Goal: Task Accomplishment & Management: Use online tool/utility

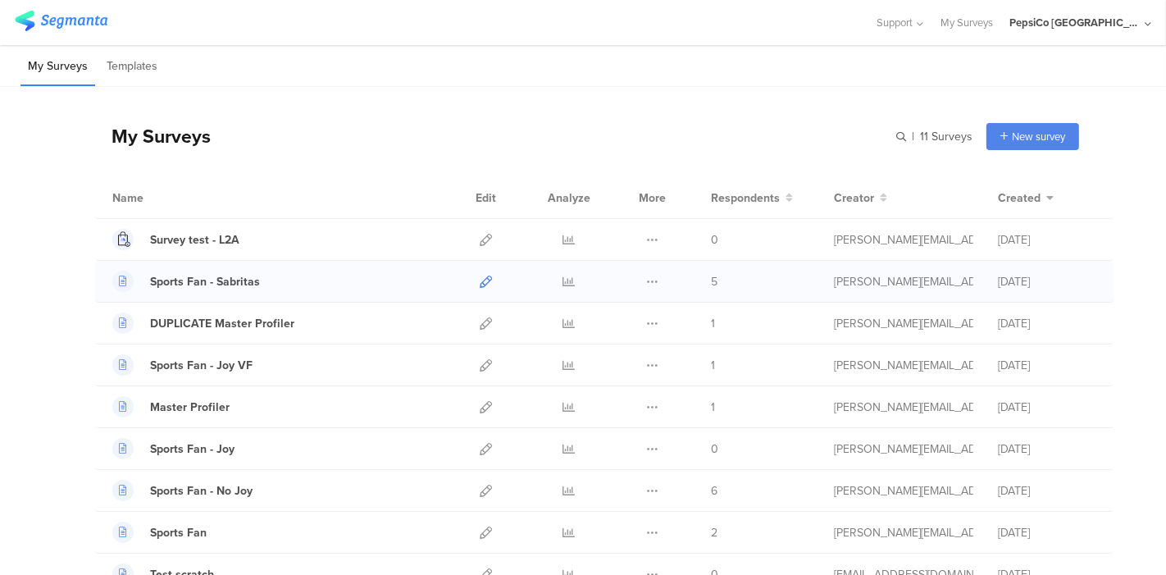
click at [480, 280] on icon at bounding box center [486, 281] width 12 height 12
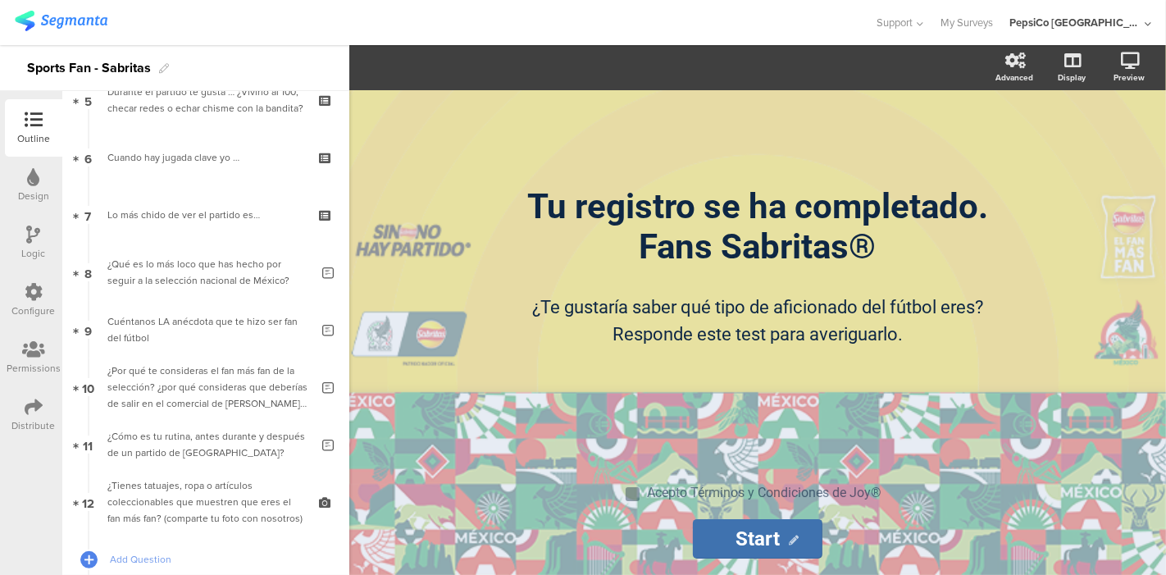
scroll to position [651, 0]
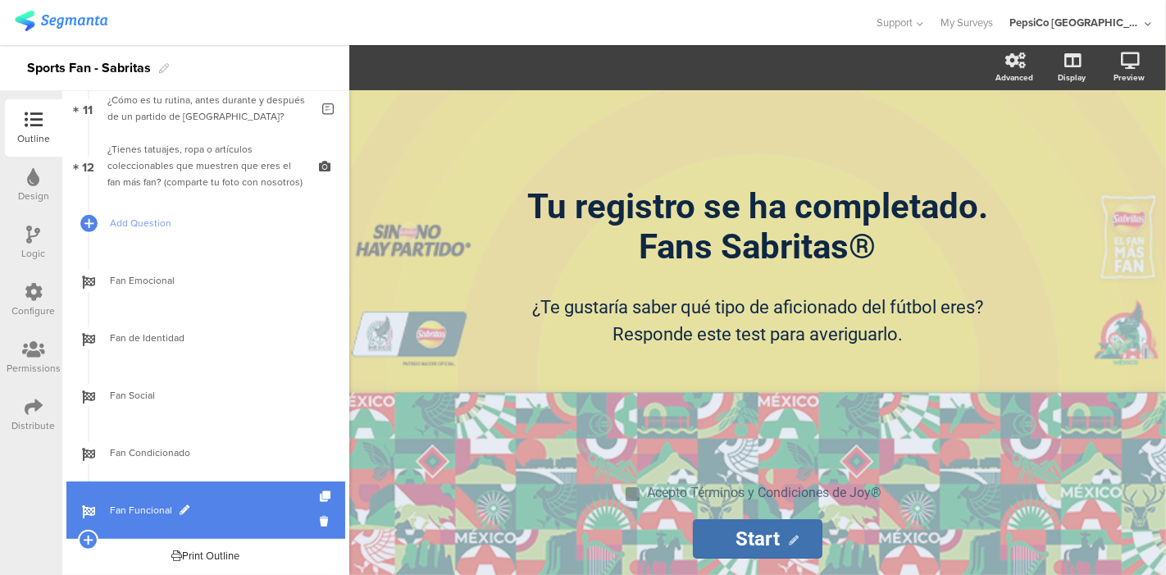
click at [131, 498] on link "Fan Funcional" at bounding box center [205, 509] width 279 height 57
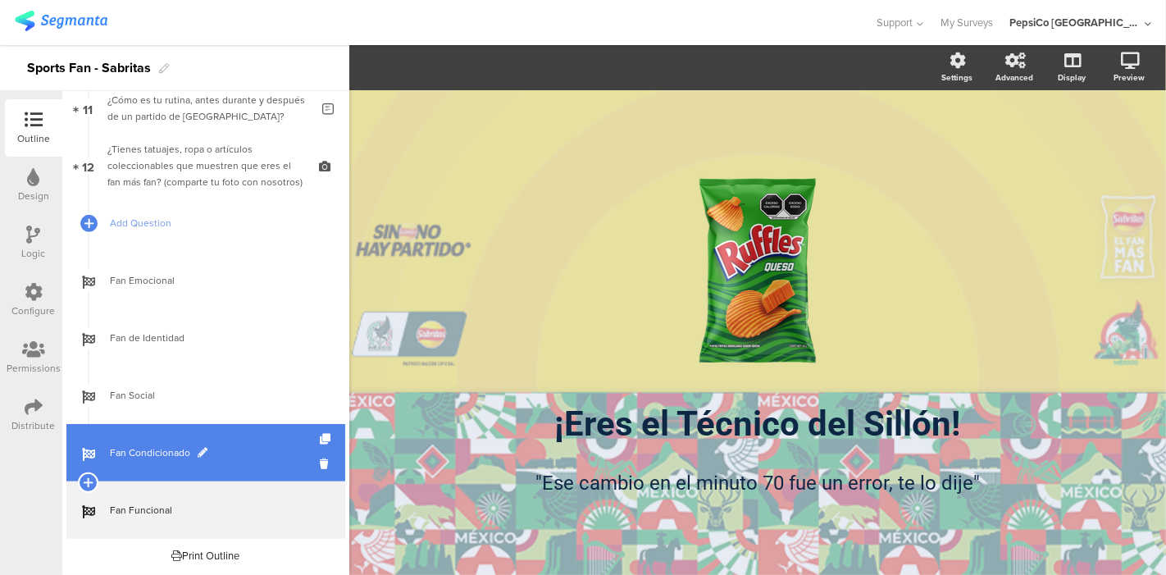
click at [129, 458] on span "Fan Condicionado" at bounding box center [215, 452] width 210 height 16
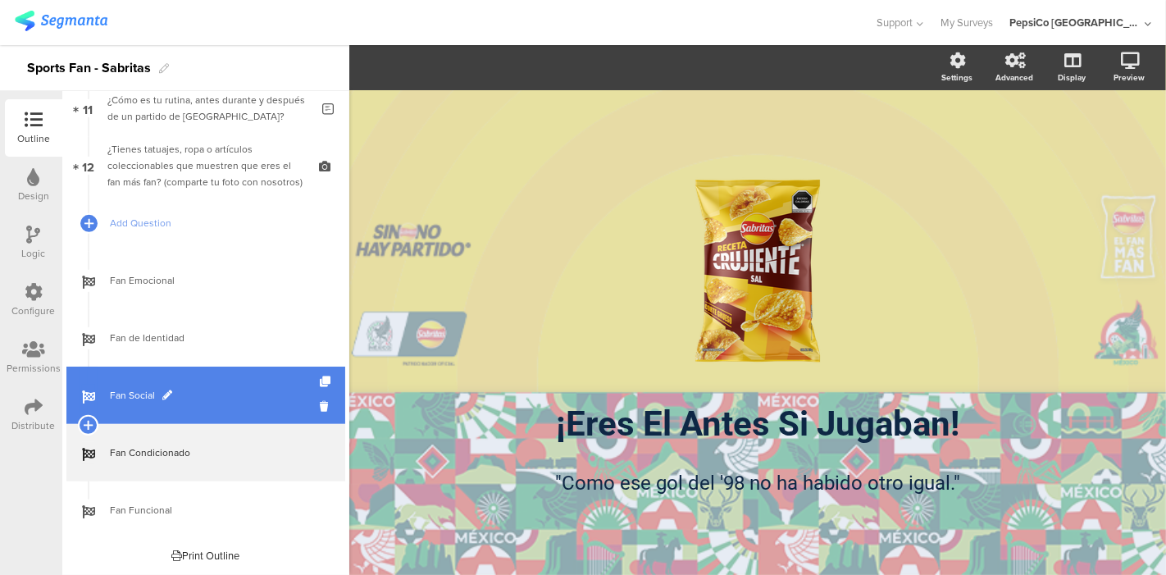
click at [143, 395] on span "Fan Social" at bounding box center [215, 395] width 210 height 16
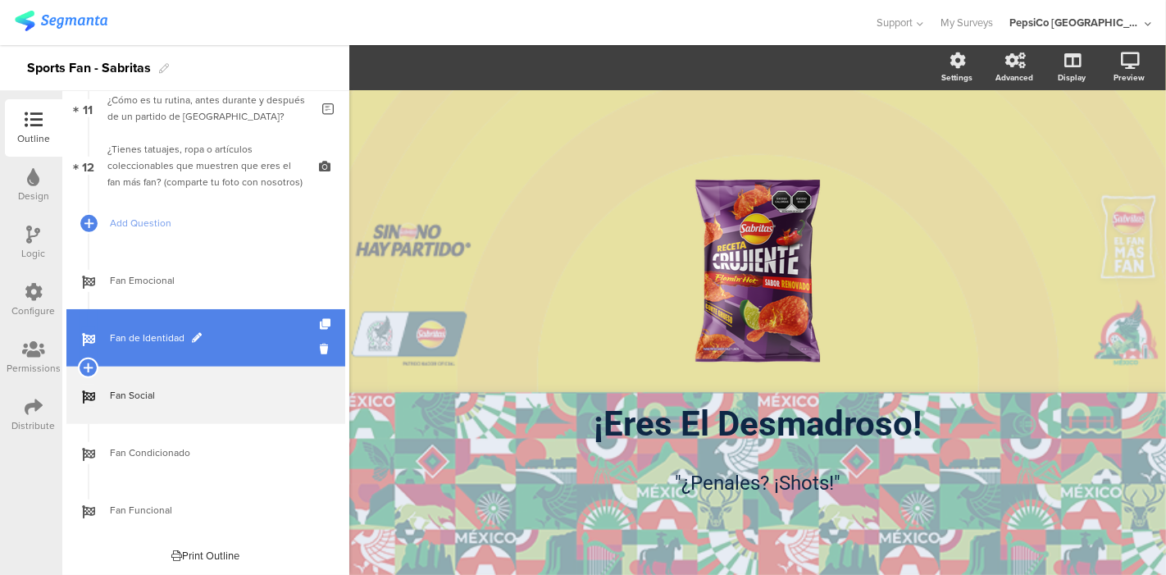
click at [146, 338] on span "Fan de Identidad" at bounding box center [215, 338] width 210 height 16
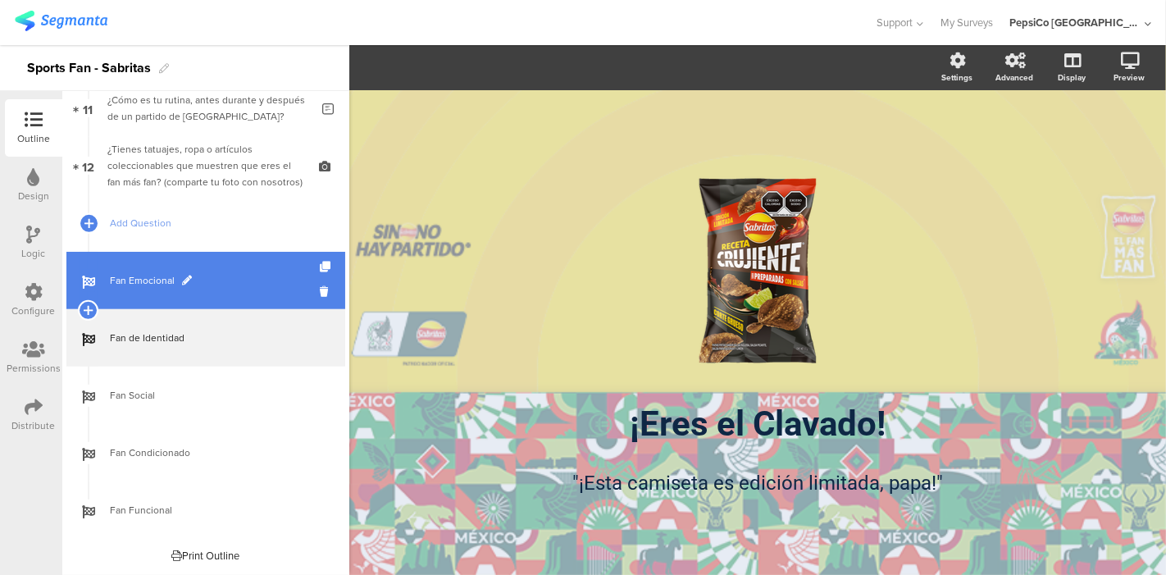
click at [150, 293] on link "Fan Emocional" at bounding box center [205, 280] width 279 height 57
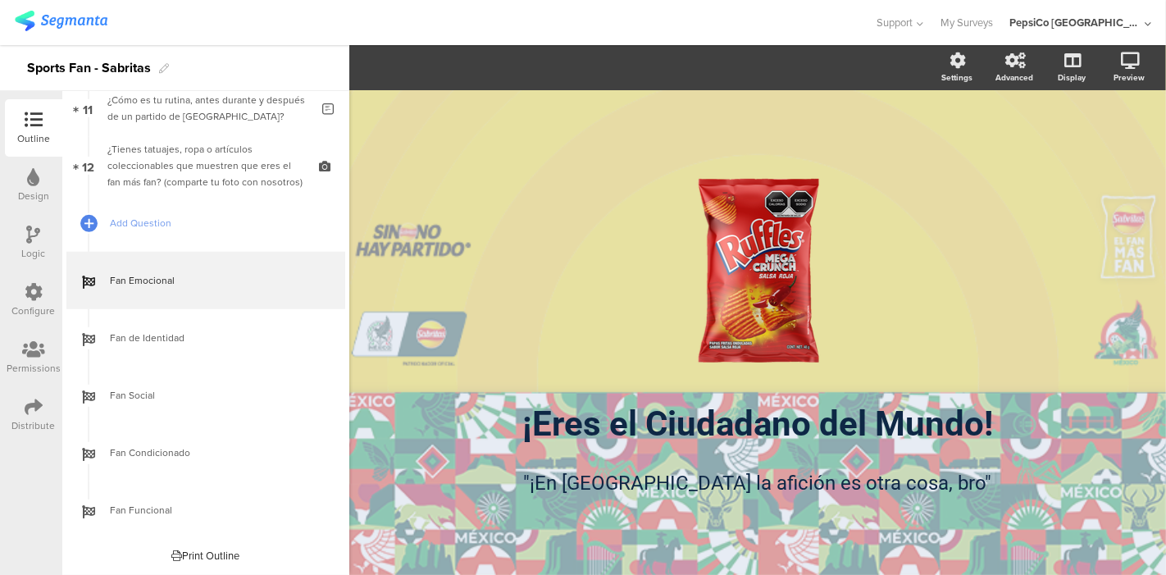
click at [627, 134] on div "/ ¡Eres el Ciudadano del Mundo! ¡Eres el Ciudadano del Mundo! "¡En [GEOGRAPHIC_…" at bounding box center [757, 324] width 689 height 468
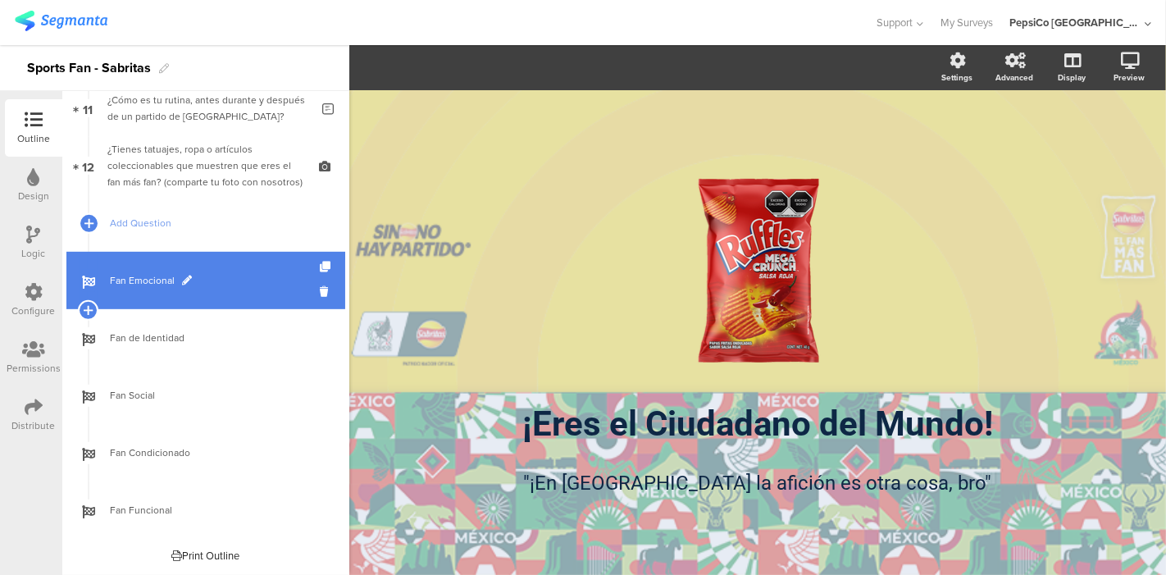
click at [173, 278] on span "Fan Emocional" at bounding box center [215, 280] width 210 height 16
click at [148, 278] on span "Fan Emocional" at bounding box center [215, 280] width 210 height 16
click at [226, 289] on link "Fan Emocional" at bounding box center [205, 280] width 279 height 57
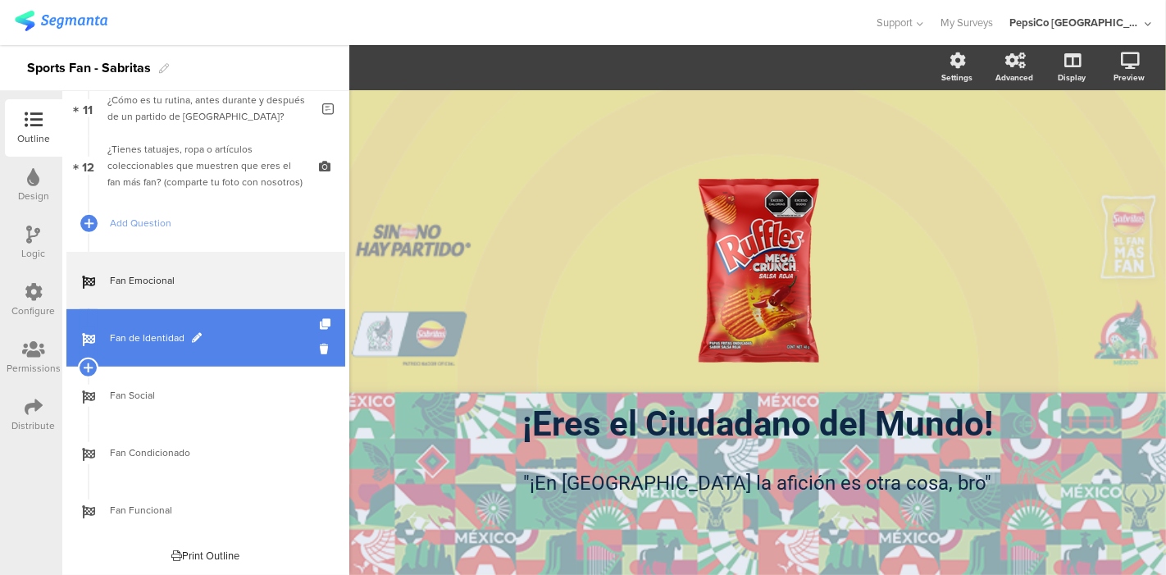
click at [211, 321] on link "Fan de Identidad" at bounding box center [205, 337] width 279 height 57
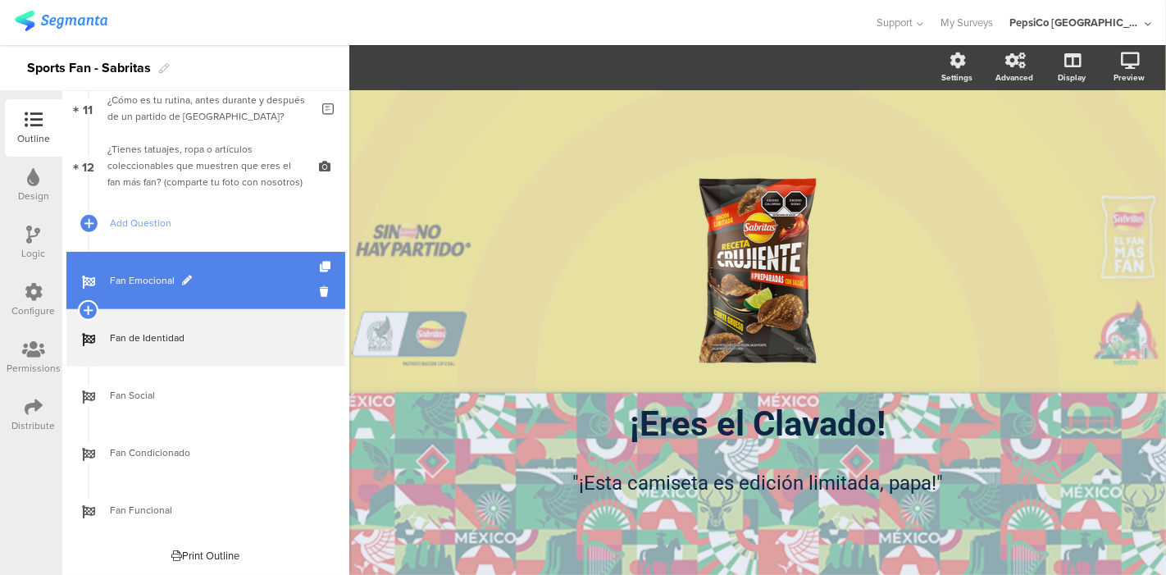
click at [211, 293] on link "Fan Emocional" at bounding box center [205, 280] width 279 height 57
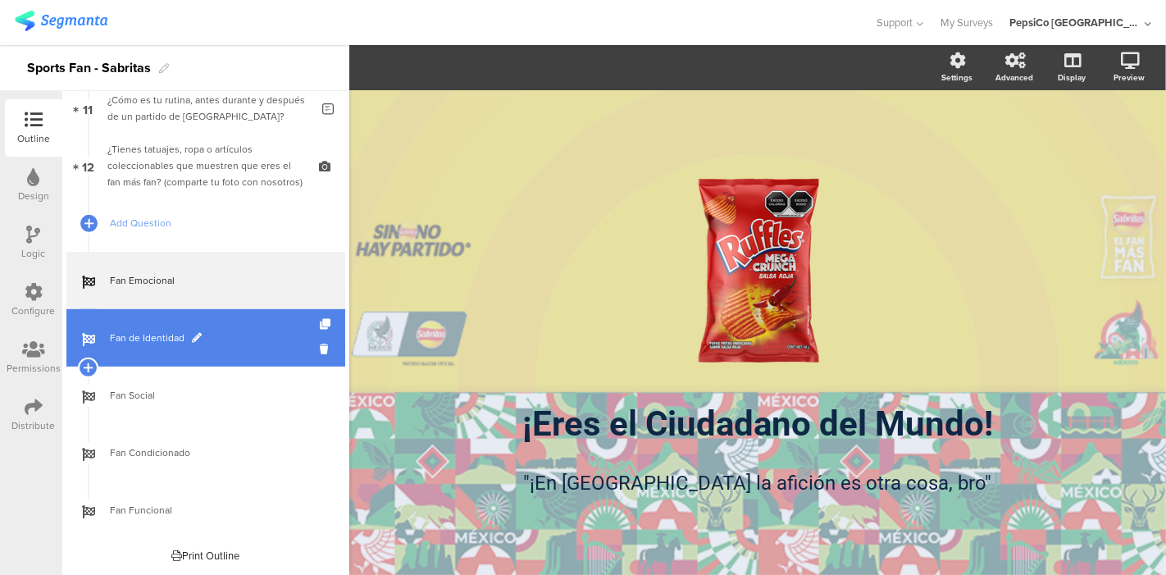
click at [215, 352] on link "Fan de Identidad" at bounding box center [205, 337] width 279 height 57
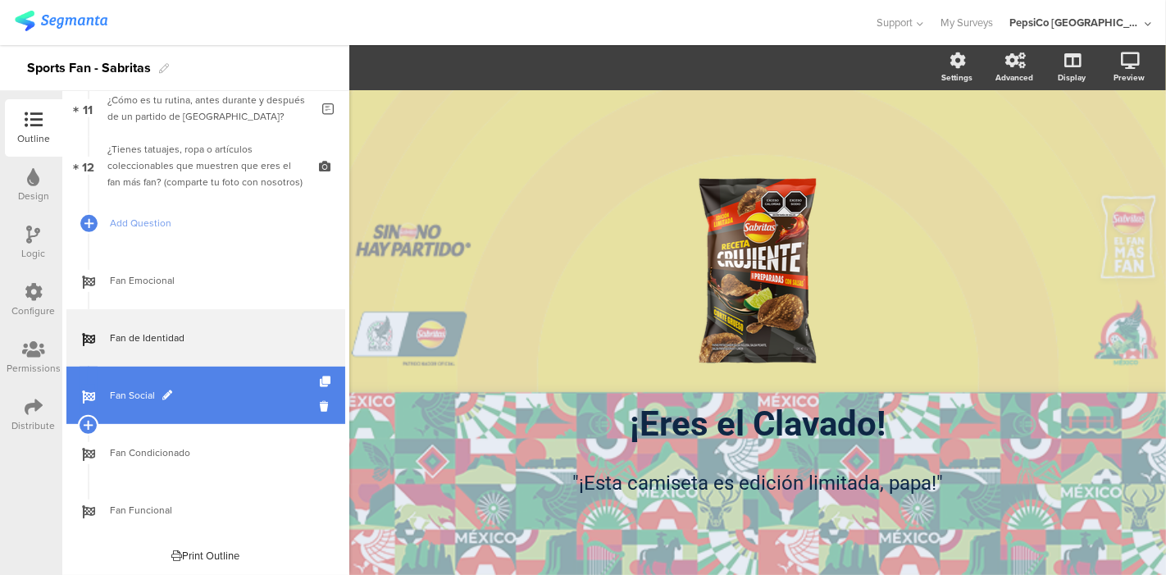
click at [202, 399] on span "Fan Social" at bounding box center [215, 395] width 210 height 16
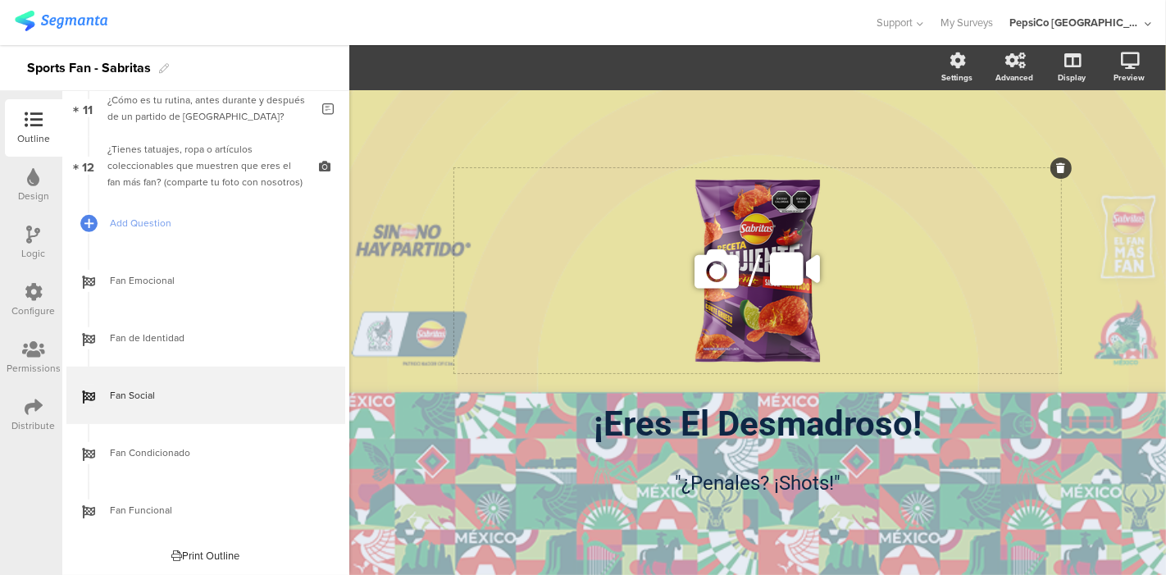
click at [774, 225] on div "/" at bounding box center [757, 270] width 607 height 205
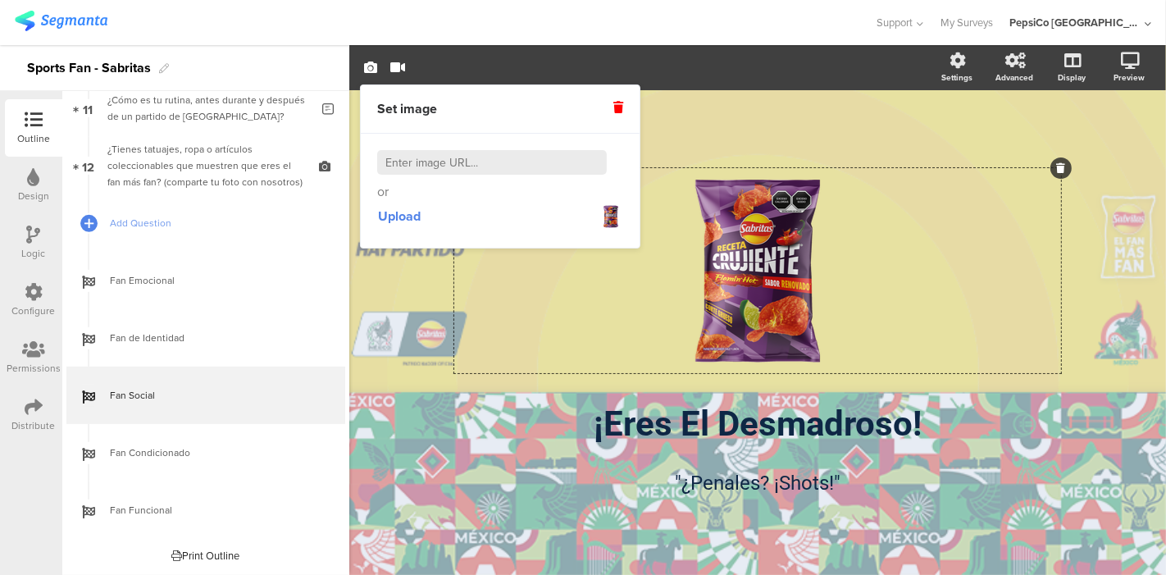
click at [620, 105] on icon at bounding box center [618, 107] width 10 height 11
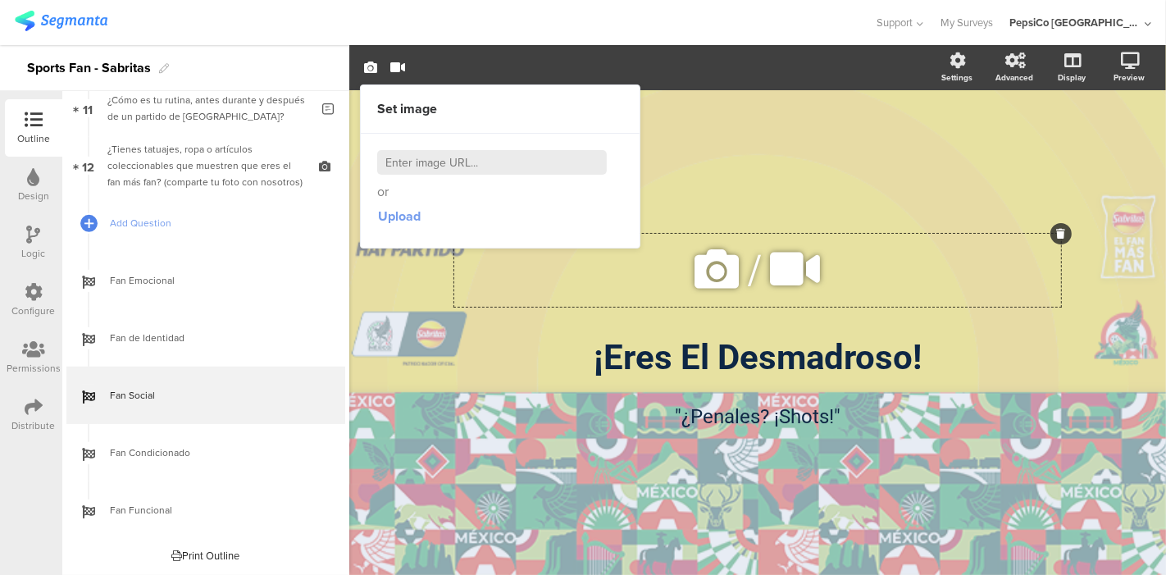
click at [408, 212] on span "Upload" at bounding box center [399, 216] width 43 height 19
click at [395, 213] on span "Upload" at bounding box center [399, 216] width 43 height 19
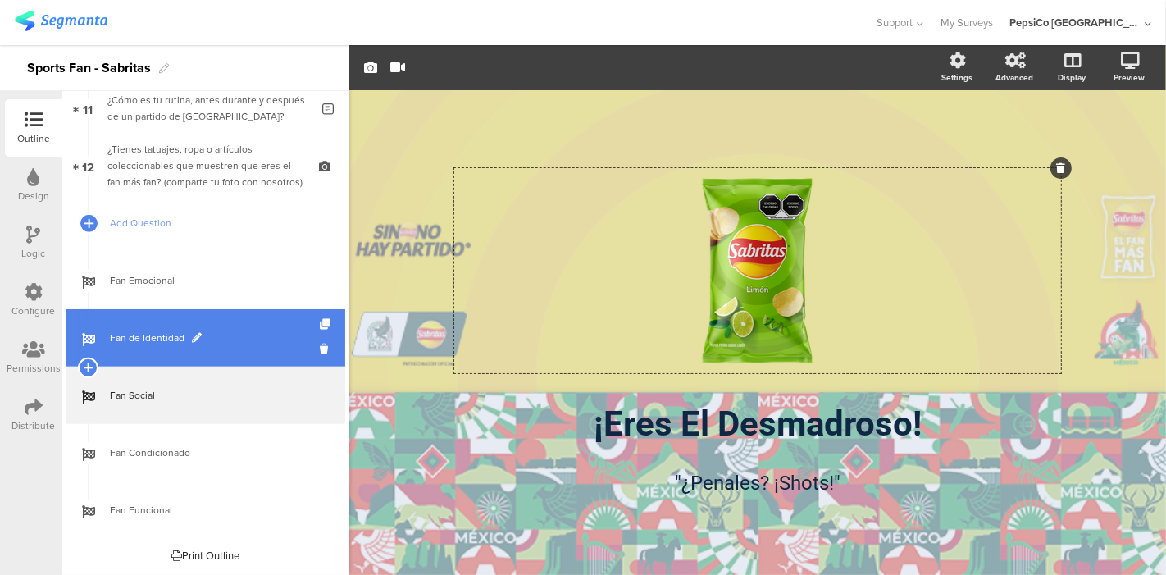
click at [135, 330] on span "Fan de Identidad" at bounding box center [215, 338] width 210 height 16
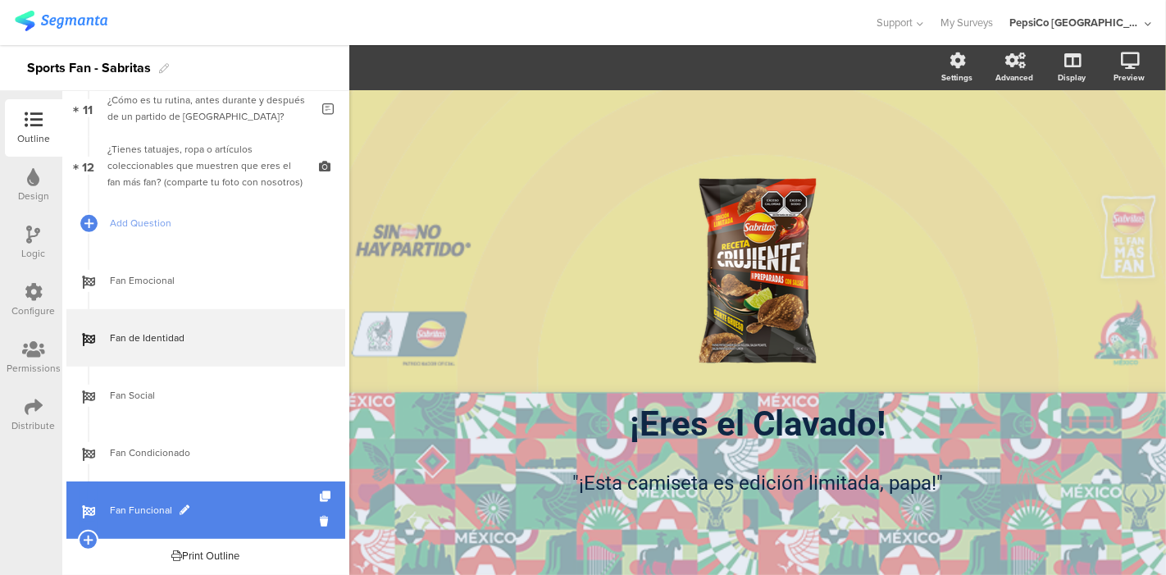
click at [165, 505] on span "Fan Funcional" at bounding box center [215, 510] width 210 height 16
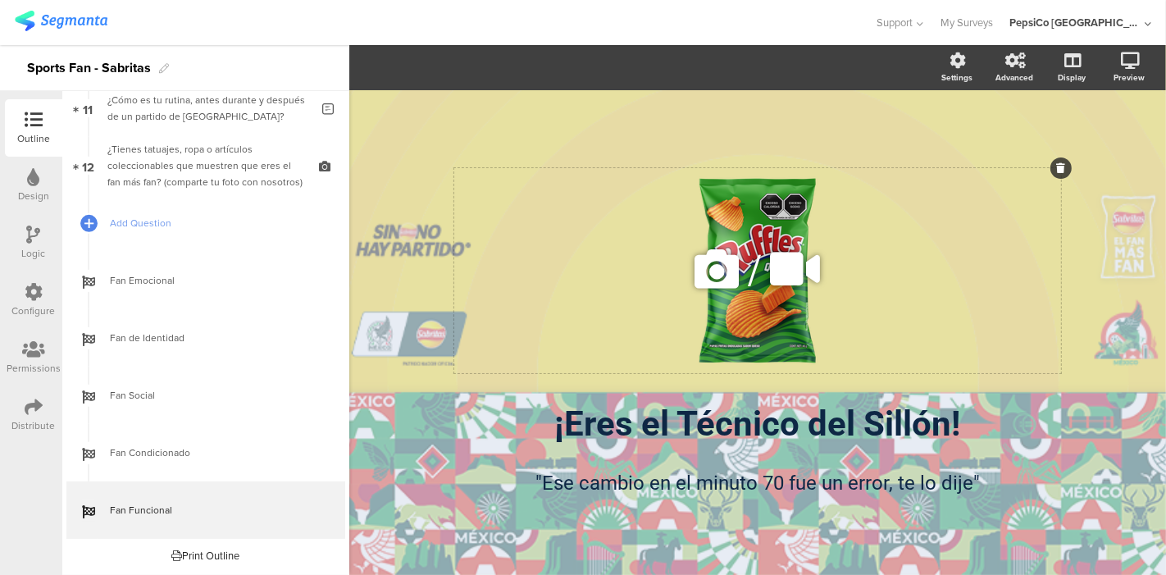
click at [768, 239] on button at bounding box center [795, 270] width 61 height 65
click at [812, 214] on div "/" at bounding box center [757, 270] width 607 height 205
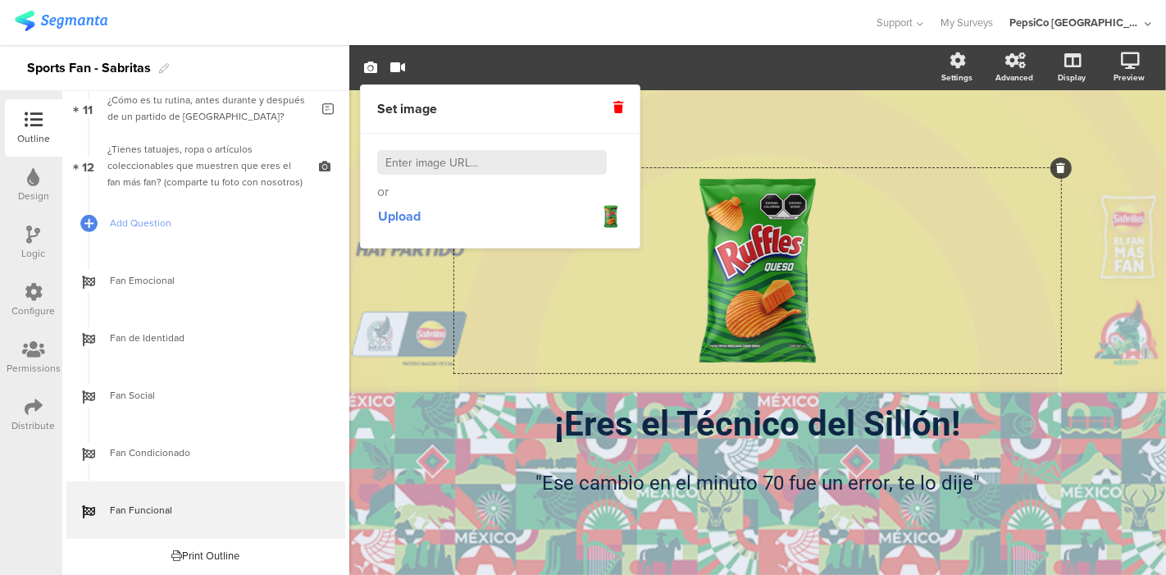
click at [622, 104] on div "Set image" at bounding box center [500, 109] width 279 height 48
click at [622, 104] on icon at bounding box center [618, 107] width 10 height 11
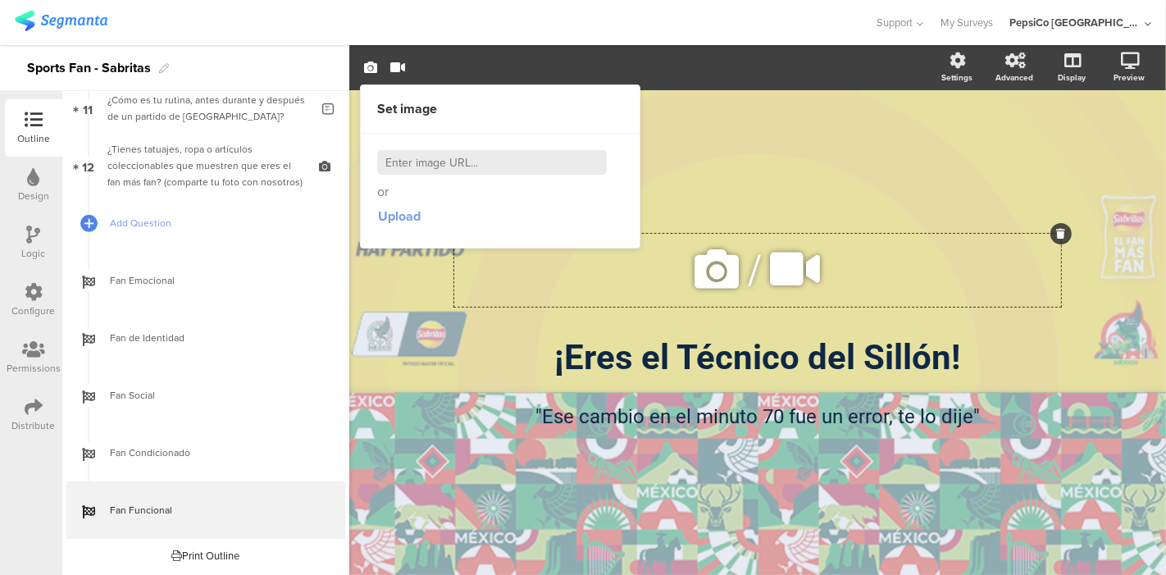
click at [407, 221] on span "Upload" at bounding box center [399, 216] width 43 height 19
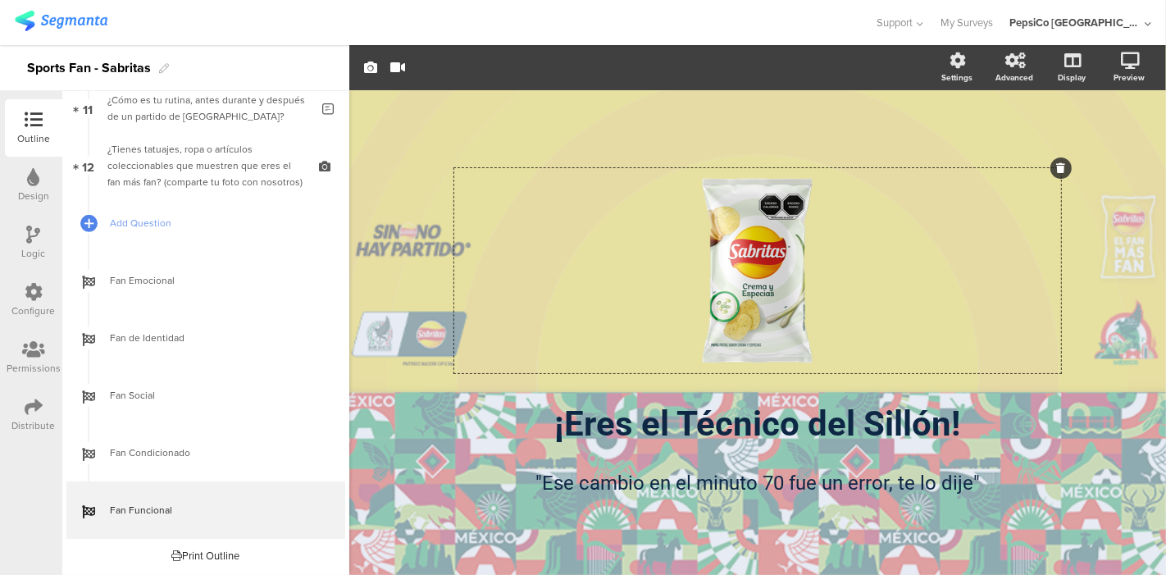
click at [420, 294] on div "/ ¡Eres el [GEOGRAPHIC_DATA]! ¡Eres el [GEOGRAPHIC_DATA]! "Ese cambio en el min…" at bounding box center [757, 324] width 689 height 468
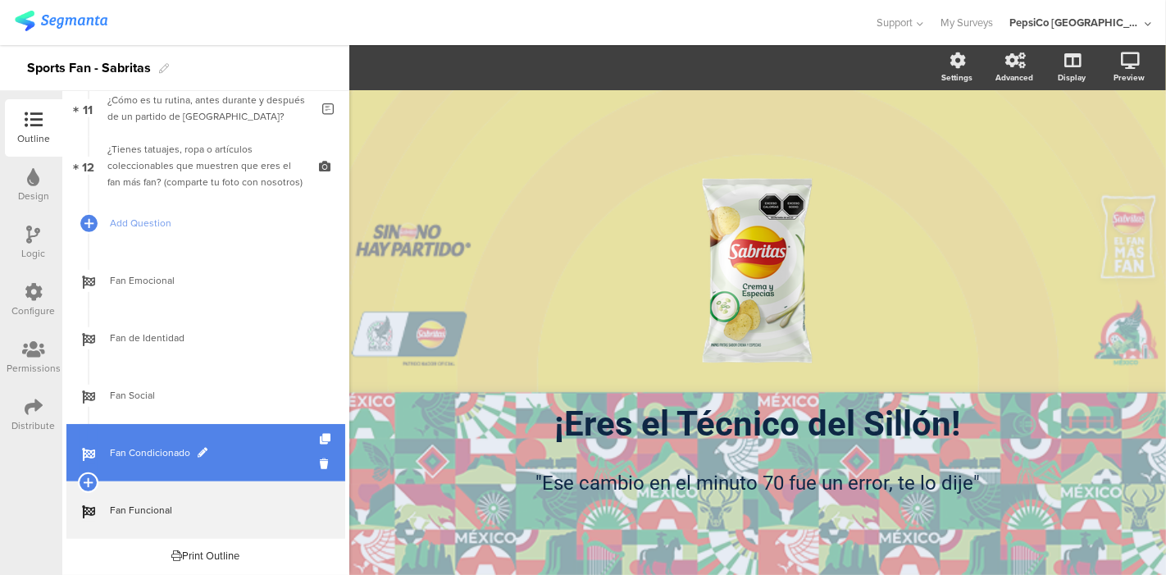
click at [148, 453] on span "Fan Condicionado" at bounding box center [215, 452] width 210 height 16
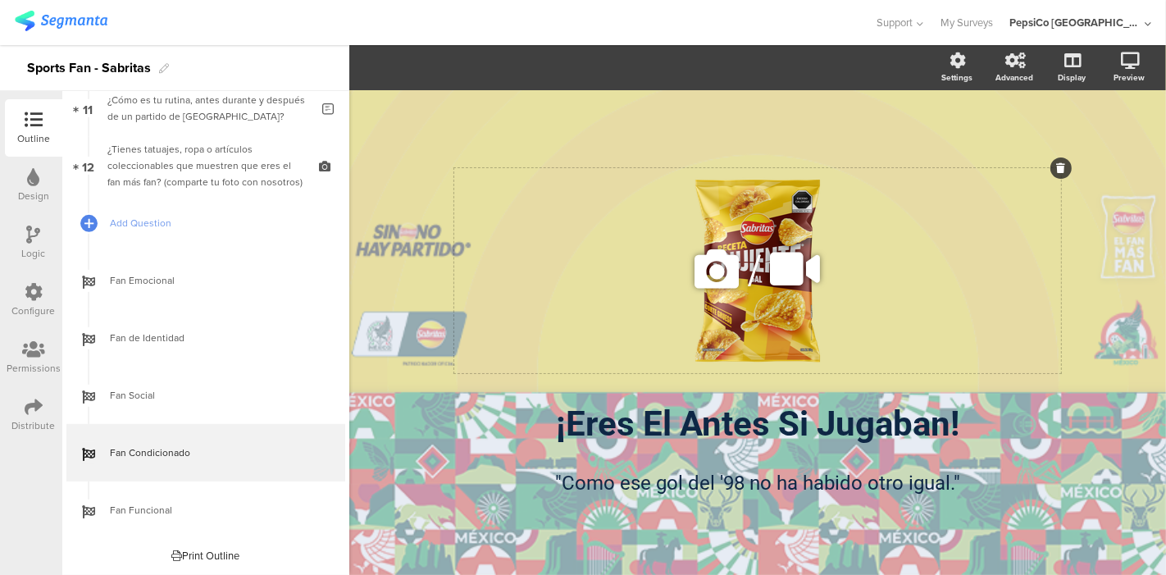
click at [698, 276] on icon at bounding box center [717, 269] width 56 height 56
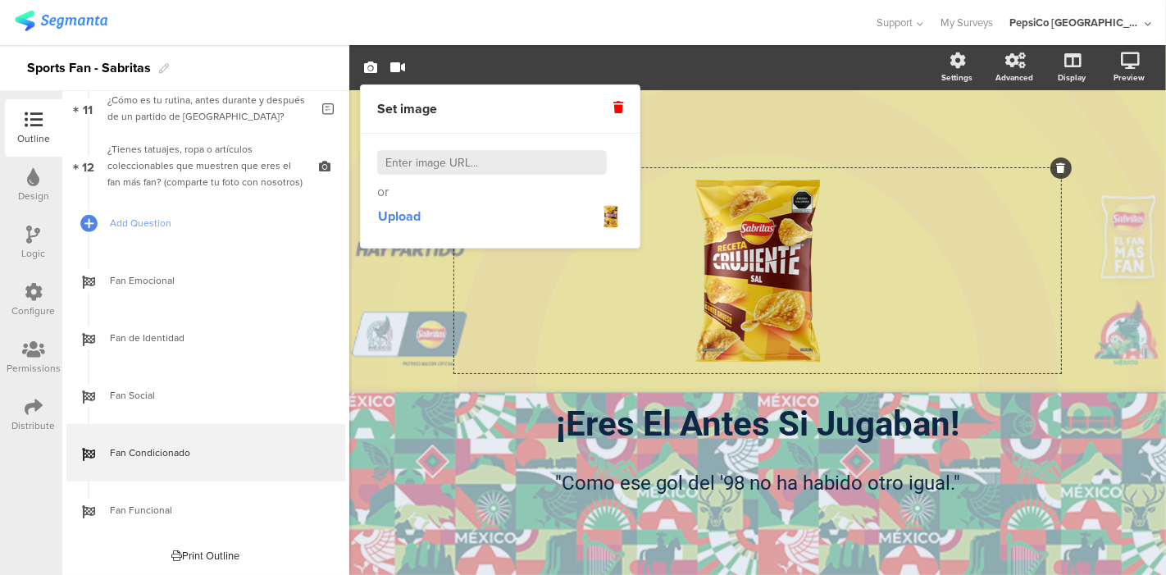
click at [623, 103] on div "Set image" at bounding box center [500, 109] width 279 height 48
click at [613, 104] on icon at bounding box center [618, 107] width 10 height 11
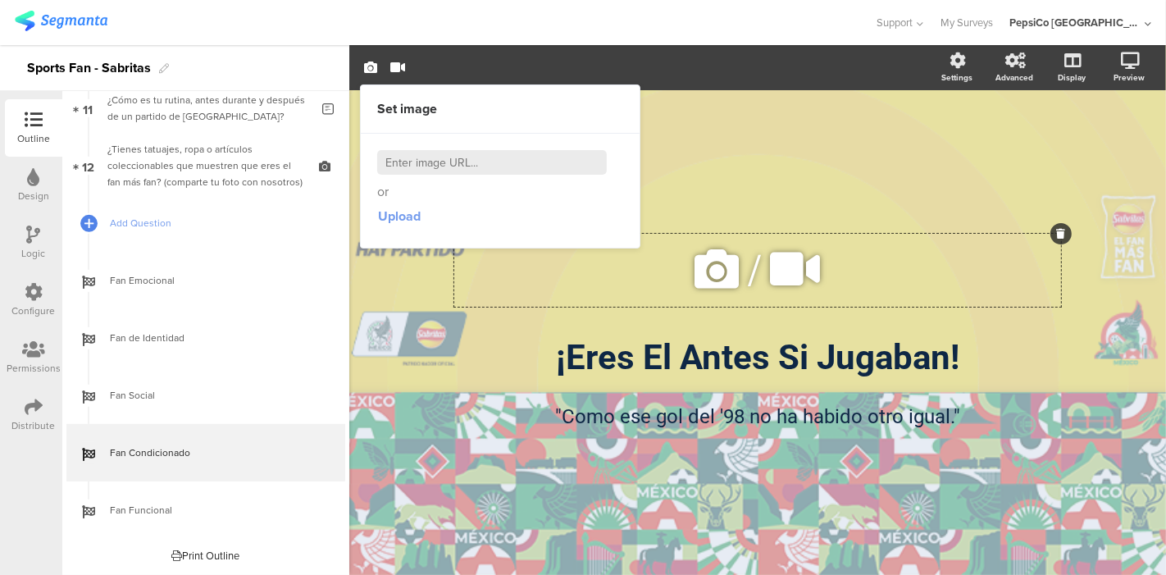
click at [403, 212] on span "Upload" at bounding box center [399, 216] width 43 height 19
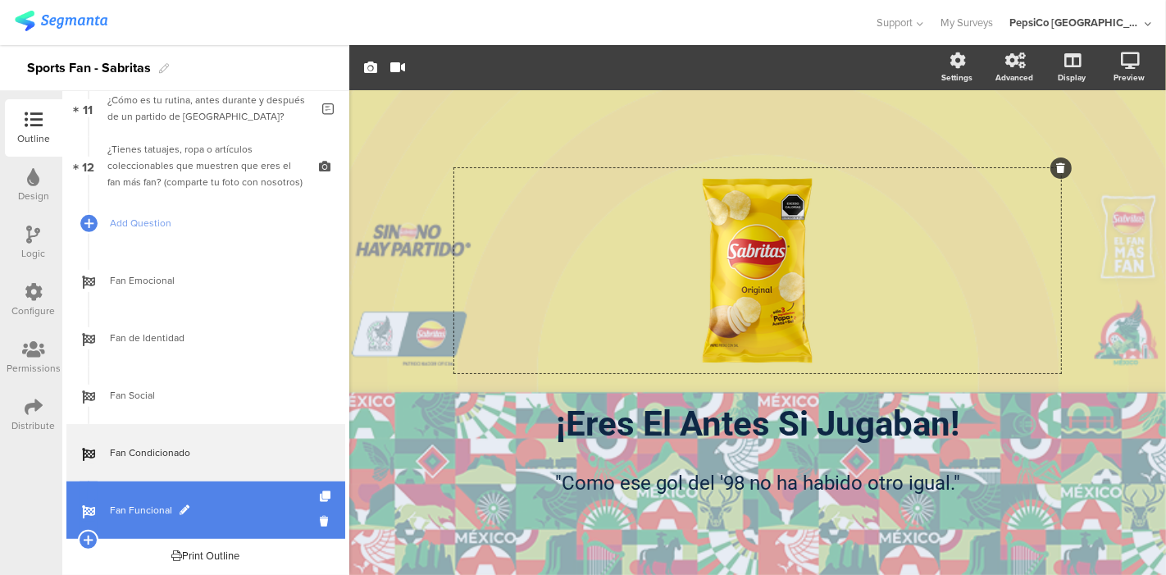
click at [145, 494] on link "Fan Funcional" at bounding box center [205, 509] width 279 height 57
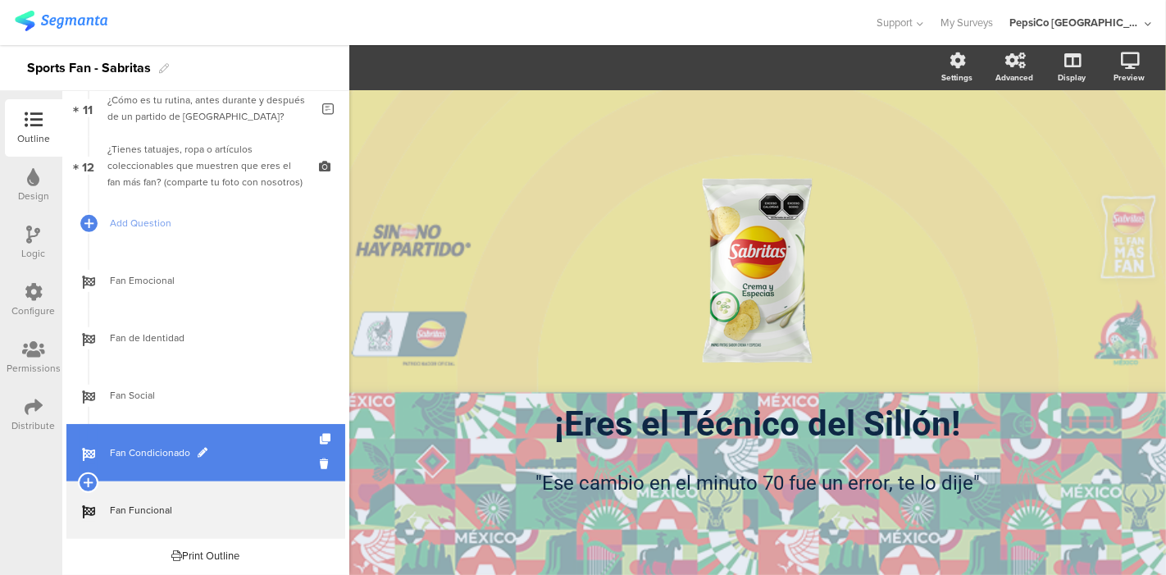
click at [144, 444] on span "Fan Condicionado" at bounding box center [215, 452] width 210 height 16
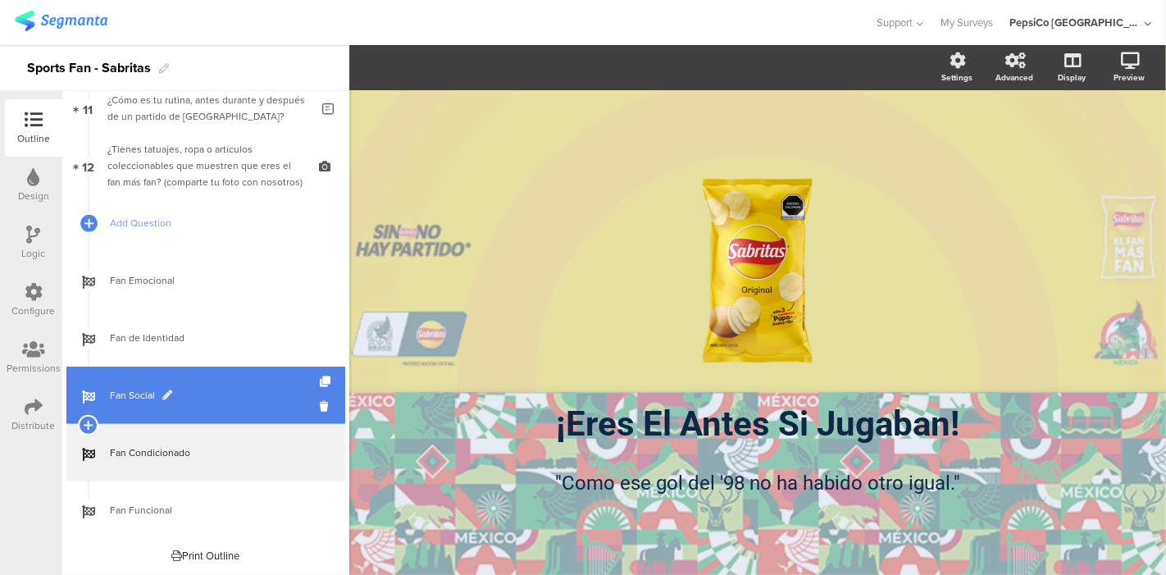
click at [143, 401] on span "Fan Social" at bounding box center [215, 395] width 210 height 16
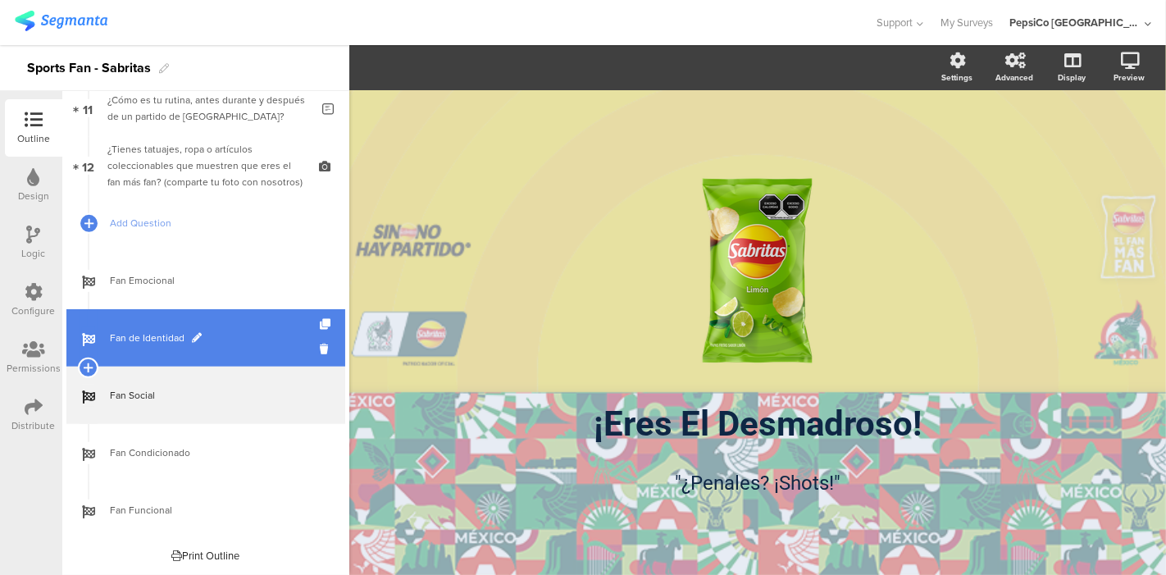
click at [146, 344] on span "Fan de Identidad" at bounding box center [215, 338] width 210 height 16
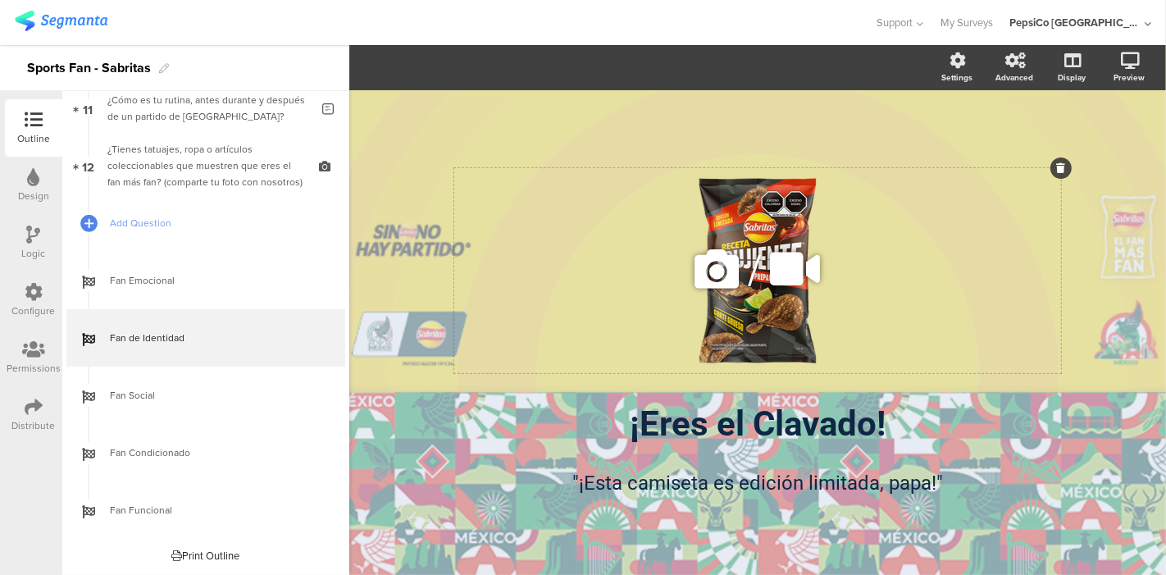
click at [721, 278] on icon at bounding box center [717, 269] width 56 height 56
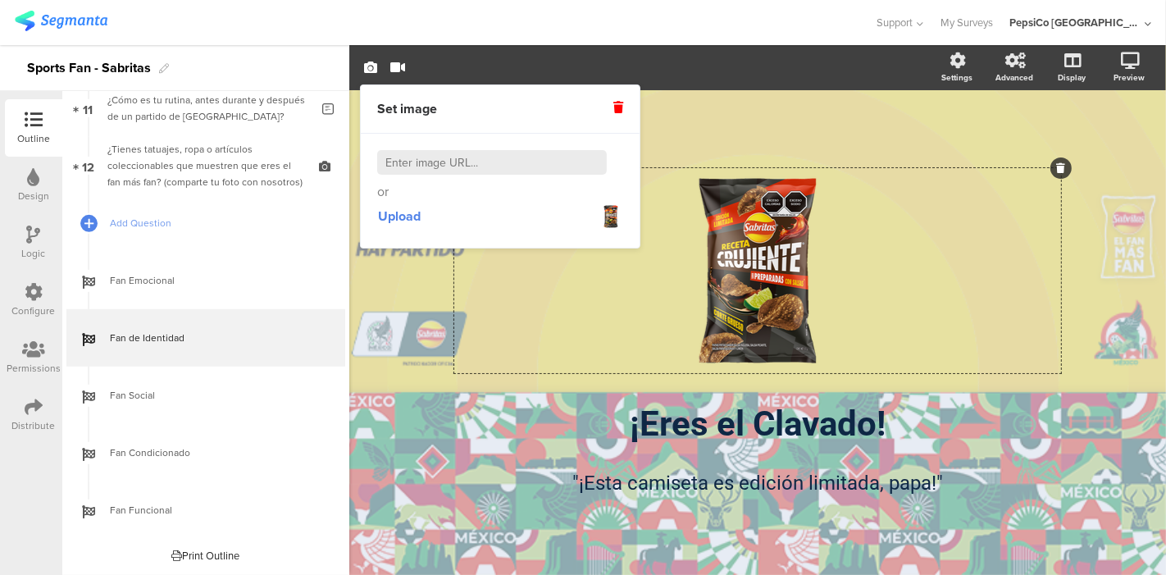
click at [615, 109] on icon at bounding box center [618, 107] width 10 height 11
click at [405, 208] on span "Upload" at bounding box center [399, 216] width 43 height 19
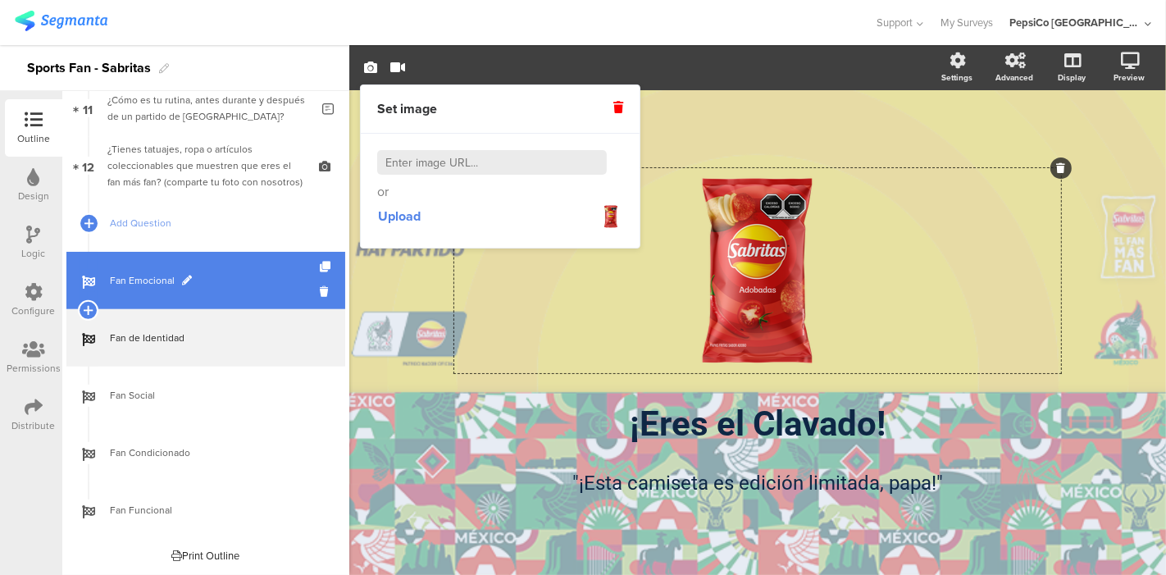
click at [152, 282] on span "Fan Emocional" at bounding box center [215, 280] width 210 height 16
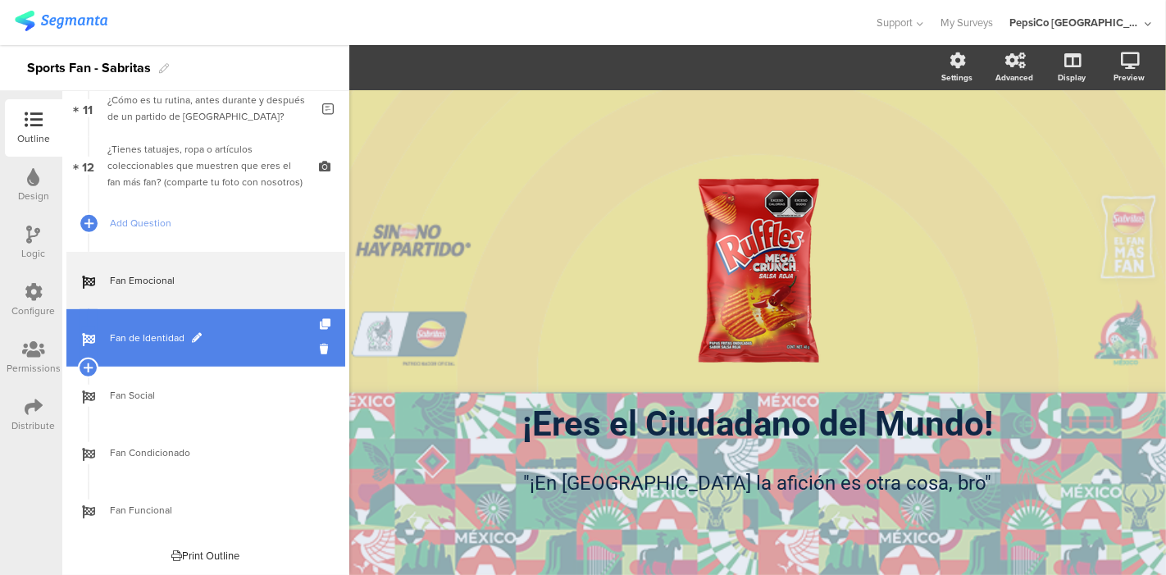
click at [151, 340] on span "Fan de Identidad" at bounding box center [215, 338] width 210 height 16
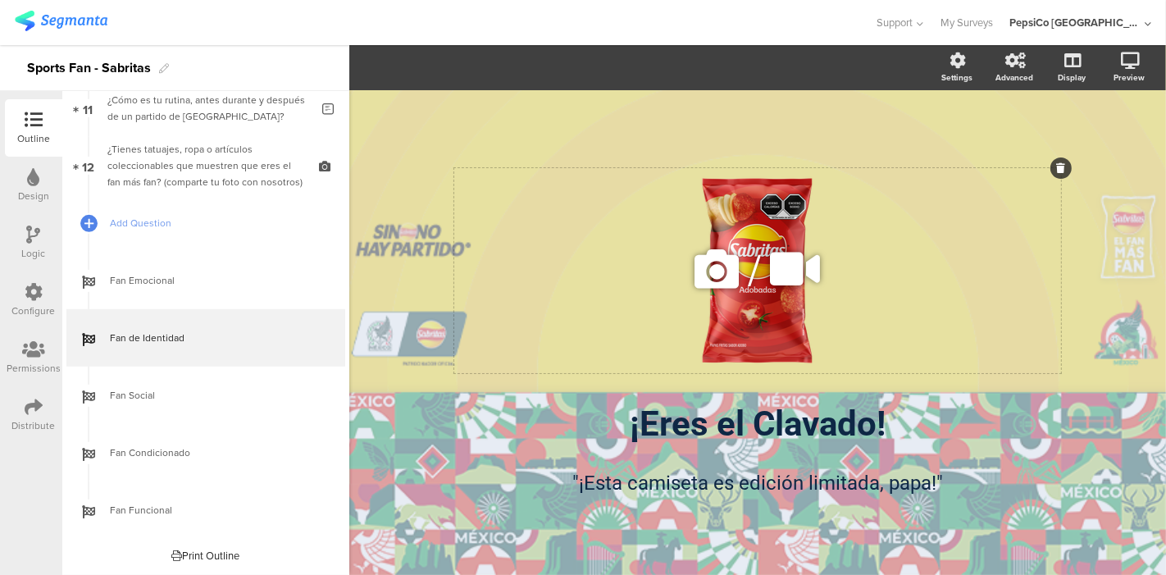
click at [705, 269] on icon at bounding box center [717, 269] width 56 height 56
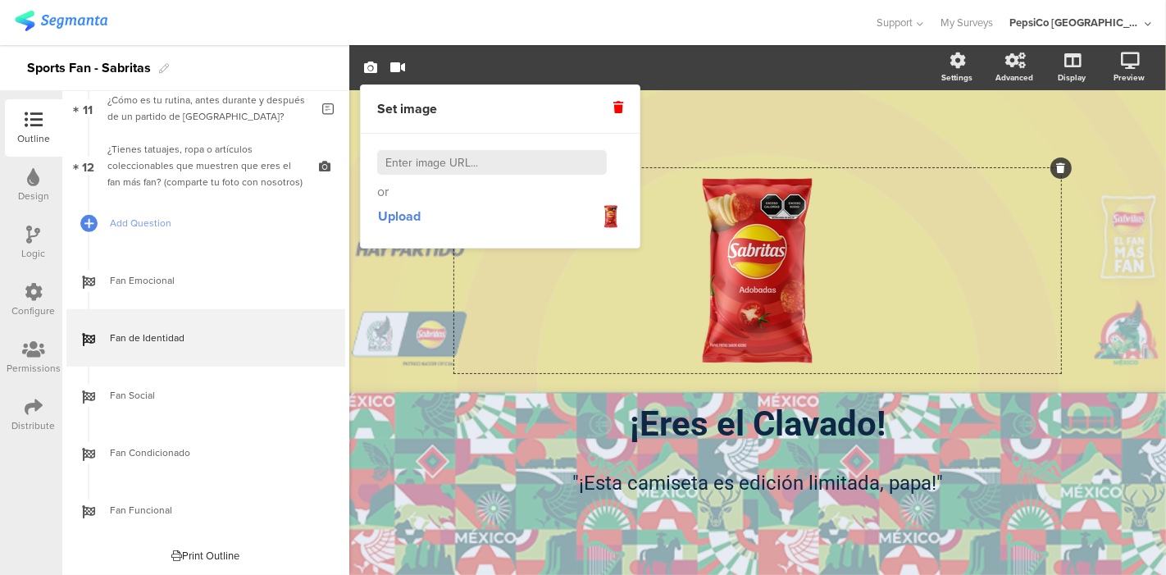
click at [613, 108] on icon at bounding box center [618, 107] width 10 height 11
click at [398, 214] on span "Upload" at bounding box center [399, 216] width 43 height 19
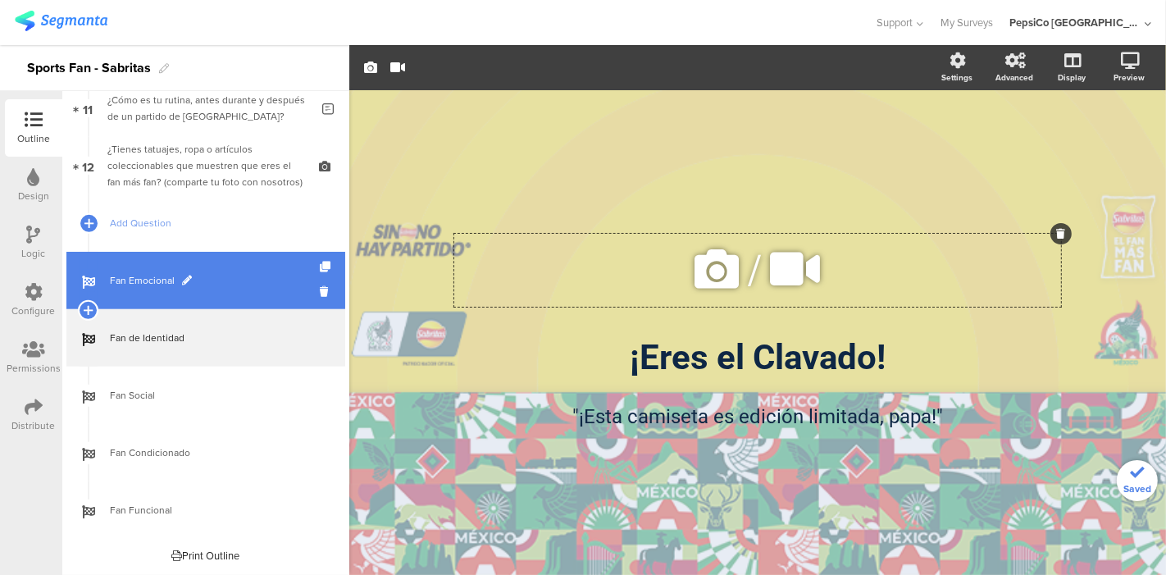
click at [149, 268] on link "Fan Emocional" at bounding box center [205, 280] width 279 height 57
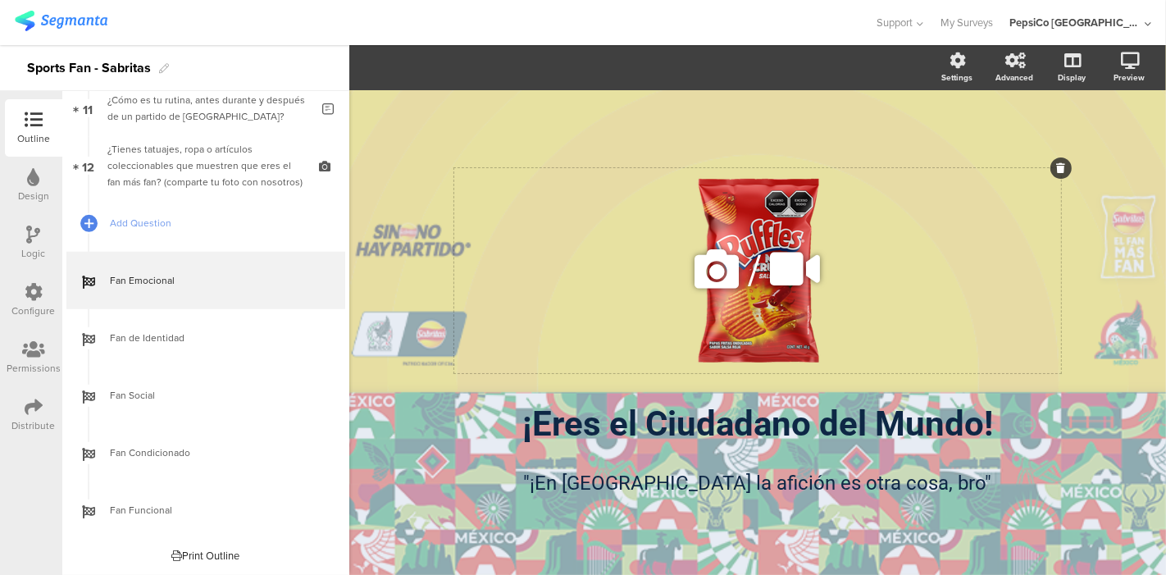
click at [728, 266] on icon at bounding box center [717, 269] width 56 height 56
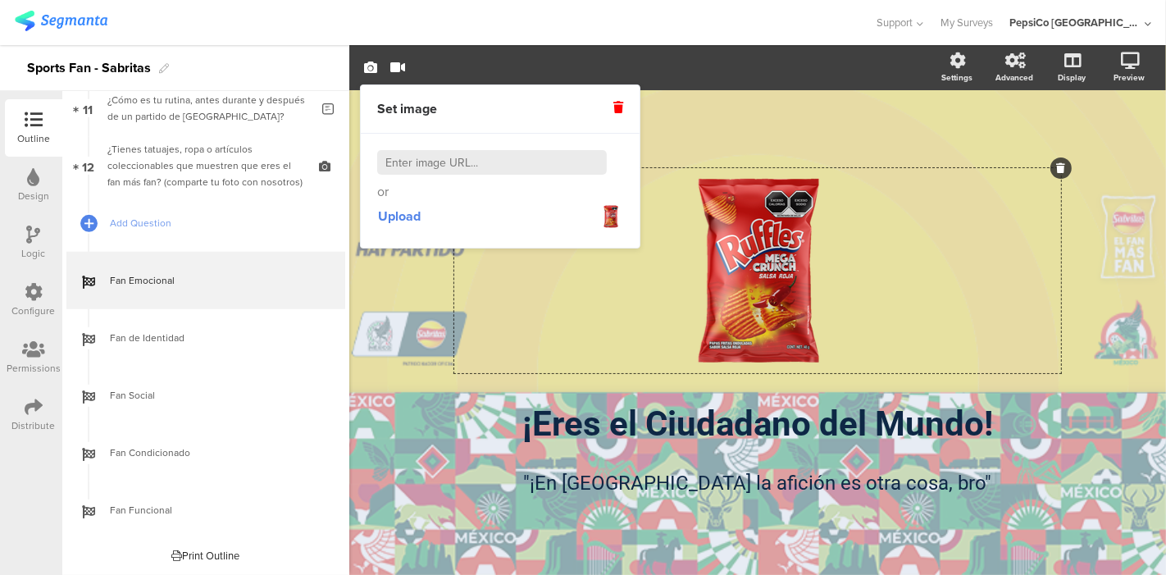
click at [618, 104] on icon at bounding box center [618, 107] width 10 height 11
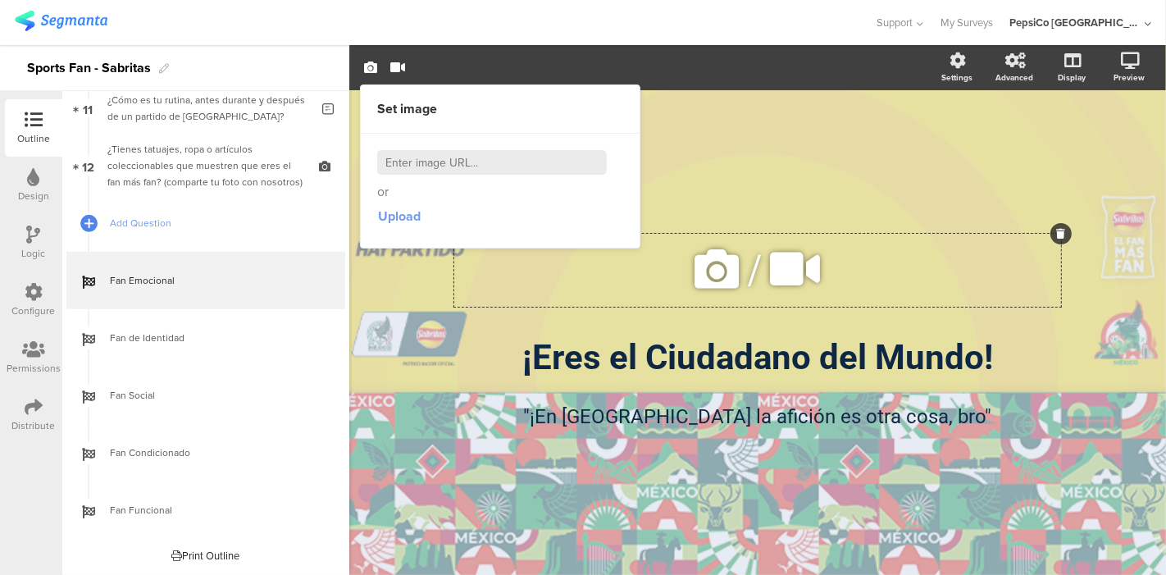
click at [398, 216] on span "Upload" at bounding box center [399, 216] width 43 height 19
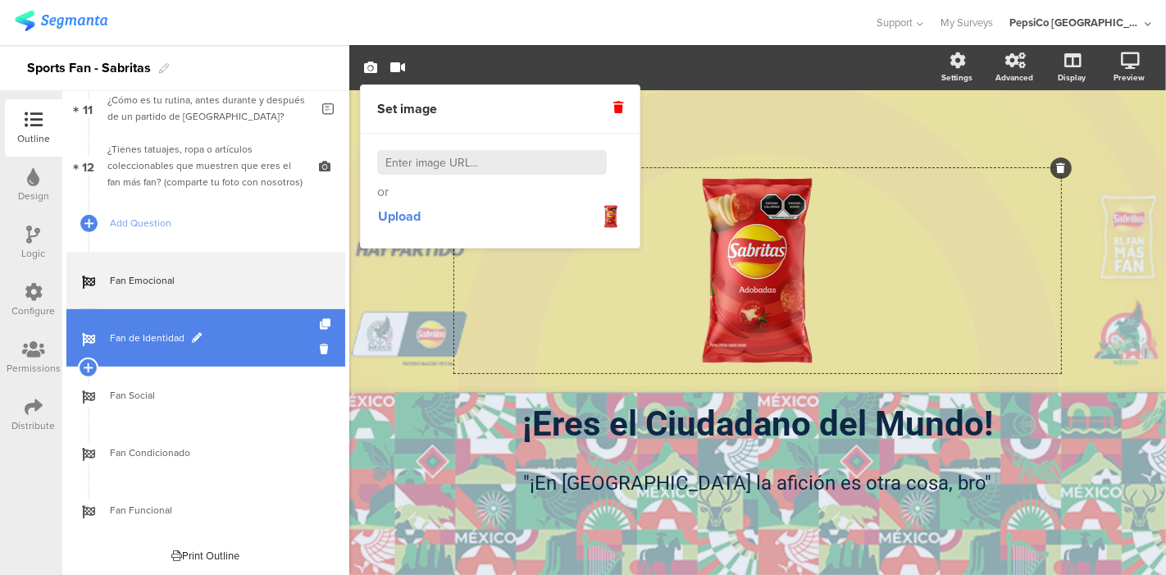
click at [233, 332] on span "Fan de Identidad" at bounding box center [215, 338] width 210 height 16
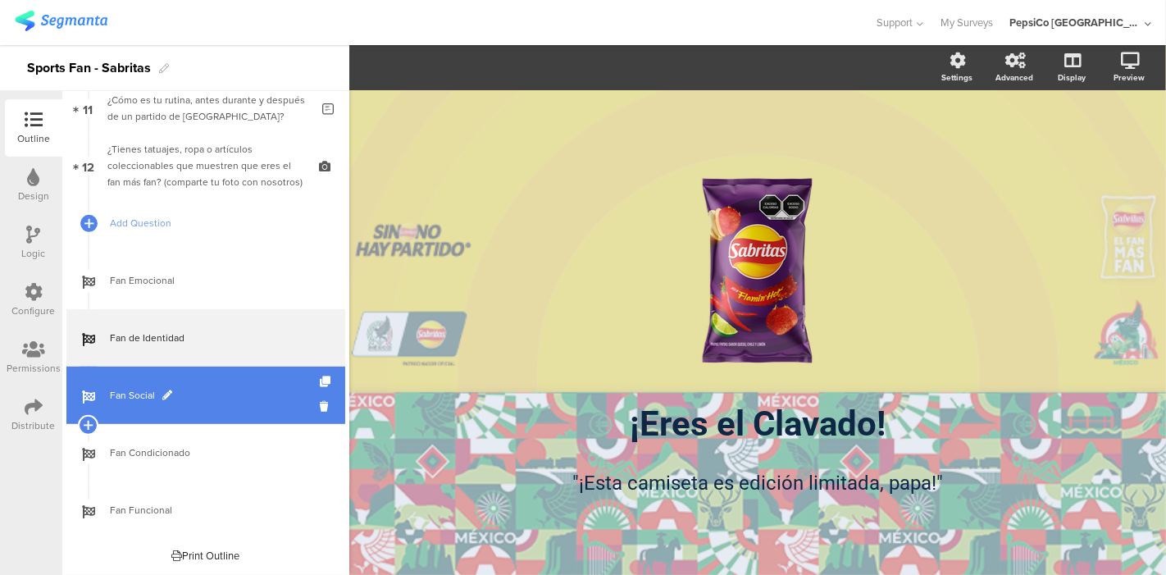
click at [230, 394] on span "Fan Social" at bounding box center [215, 395] width 210 height 16
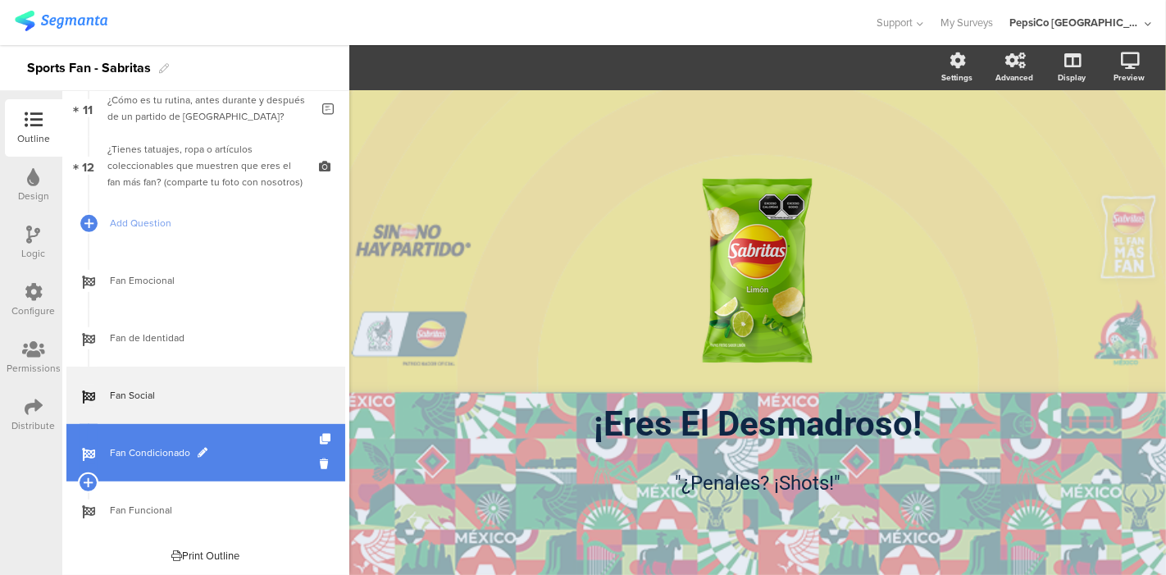
click at [227, 444] on span "Fan Condicionado" at bounding box center [215, 452] width 210 height 16
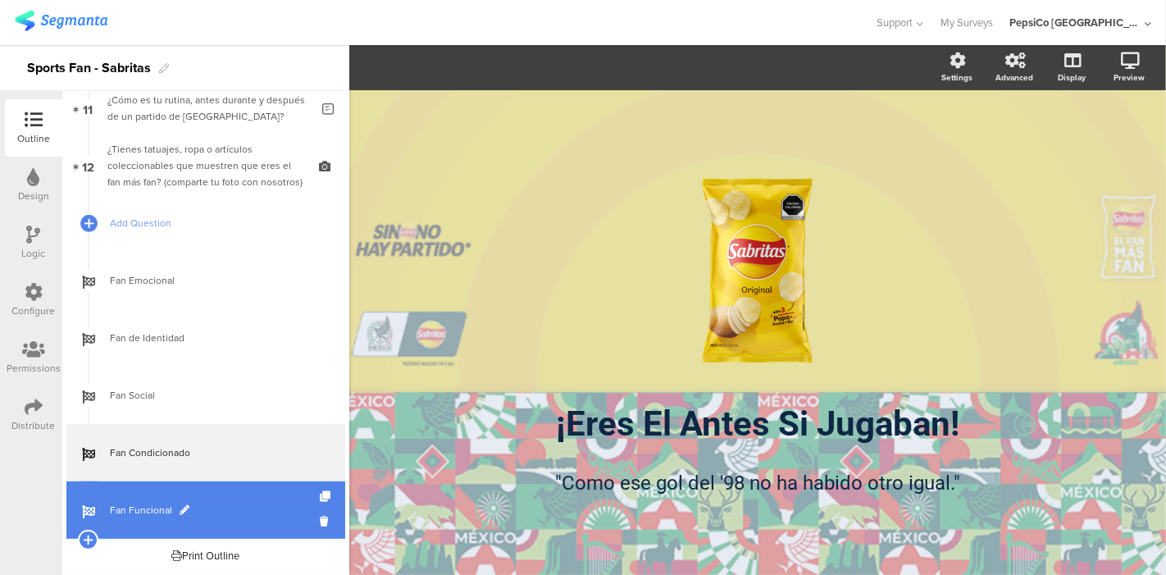
click at [229, 518] on link "Fan Funcional" at bounding box center [205, 509] width 279 height 57
